Goal: Check status: Check status

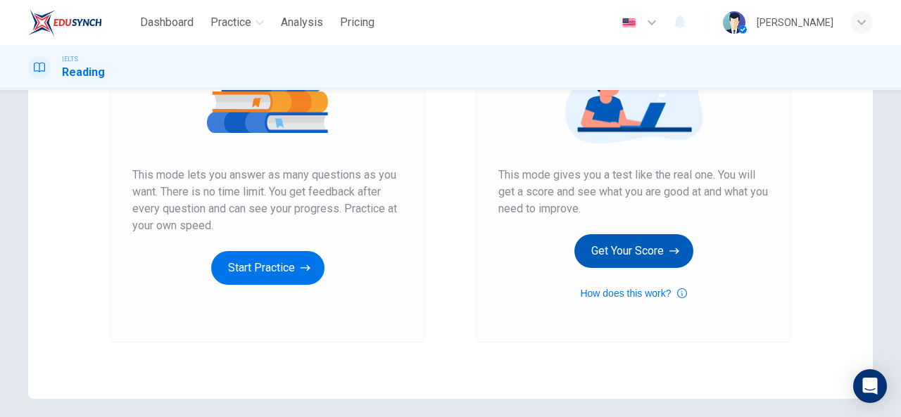
scroll to position [208, 0]
click at [626, 255] on button "Get Your Score" at bounding box center [633, 251] width 119 height 34
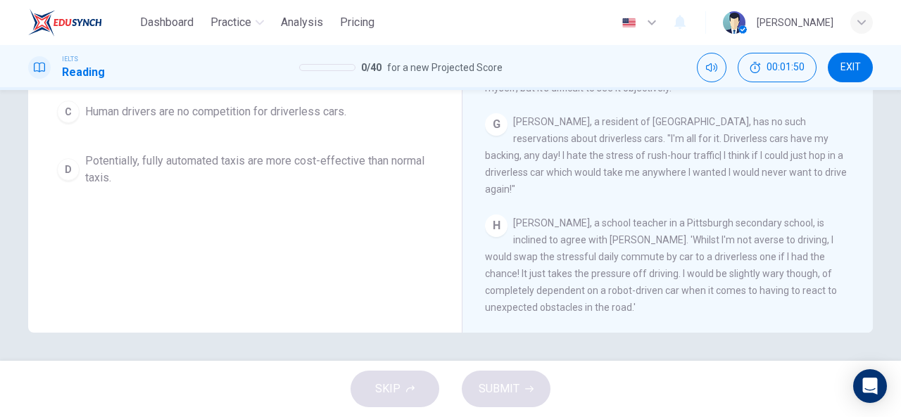
scroll to position [0, 0]
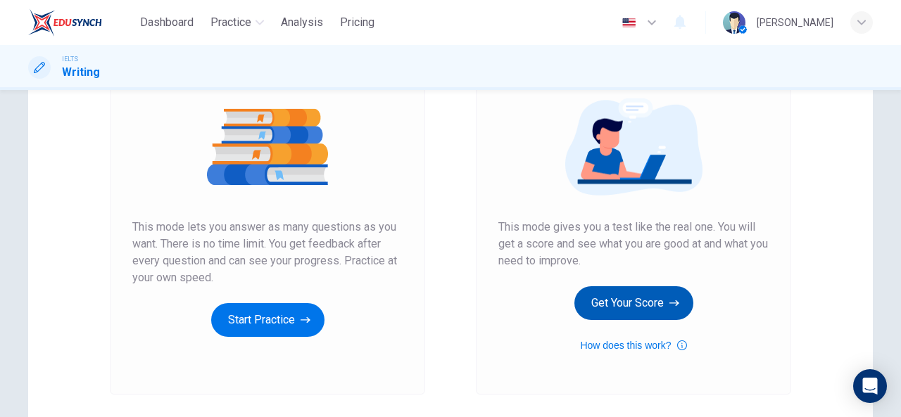
scroll to position [158, 0]
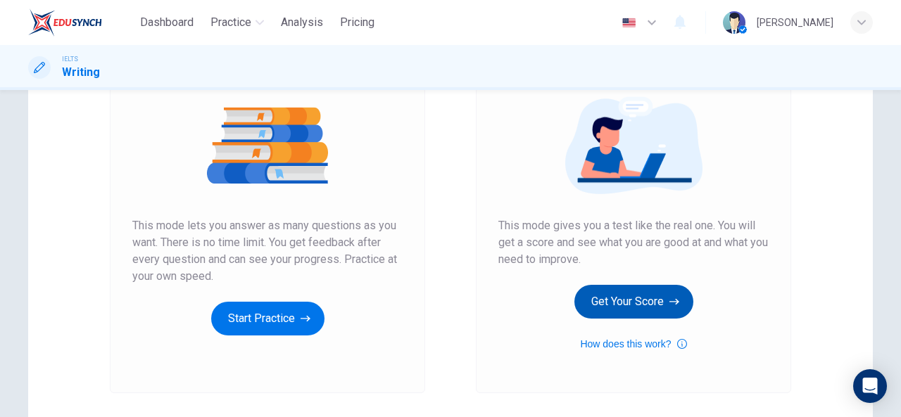
click at [635, 306] on button "Get Your Score" at bounding box center [633, 302] width 119 height 34
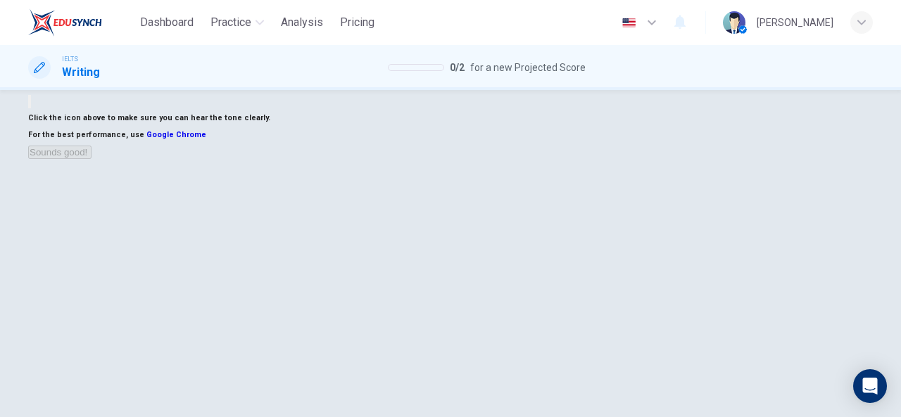
scroll to position [137, 0]
